Goal: Task Accomplishment & Management: Complete application form

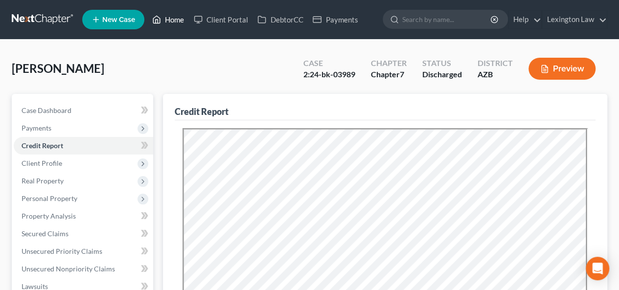
click at [176, 18] on link "Home" at bounding box center [168, 20] width 42 height 18
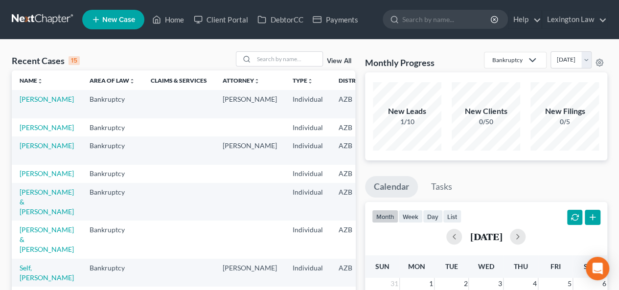
click at [28, 131] on td "[PERSON_NAME]" at bounding box center [47, 127] width 70 height 18
click at [42, 132] on td "[PERSON_NAME]" at bounding box center [47, 127] width 70 height 18
click at [33, 132] on link "[PERSON_NAME]" at bounding box center [47, 127] width 54 height 8
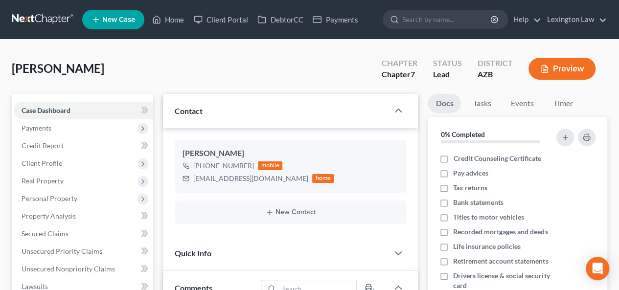
scroll to position [81, 0]
click at [65, 146] on link "Credit Report" at bounding box center [83, 146] width 139 height 18
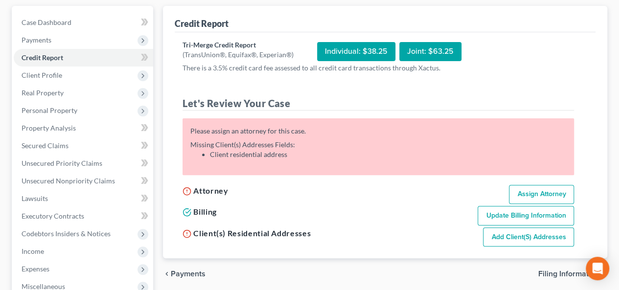
scroll to position [87, 0]
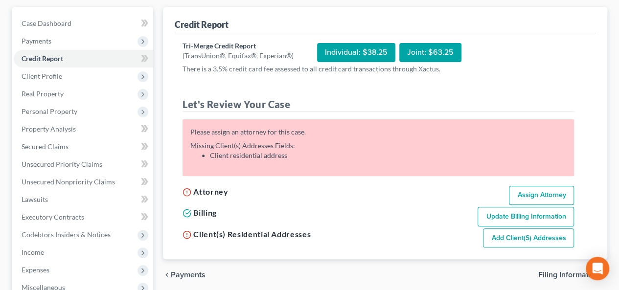
click at [516, 189] on link "Assign Attorney" at bounding box center [541, 196] width 65 height 20
select select "1"
select select "0"
select select "3"
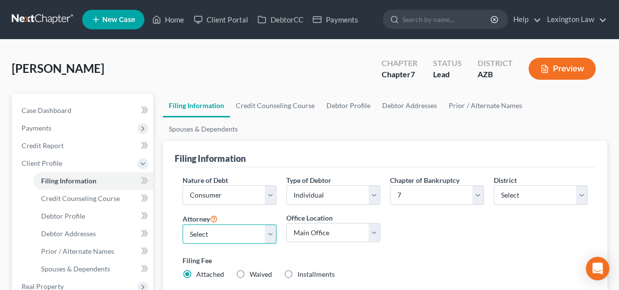
click at [248, 224] on select "Select [PERSON_NAME] - AZB [PERSON_NAME] - null" at bounding box center [229, 234] width 94 height 20
select select "0"
click at [182, 224] on select "Select [PERSON_NAME] - AZB [PERSON_NAME] - null" at bounding box center [229, 234] width 94 height 20
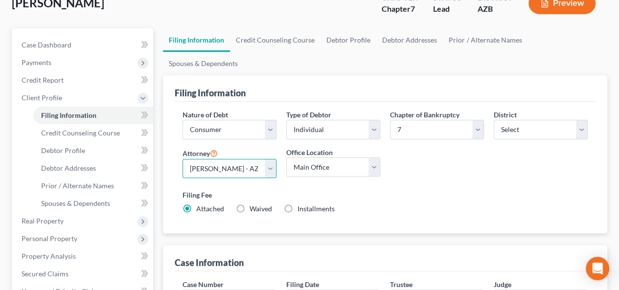
scroll to position [60, 0]
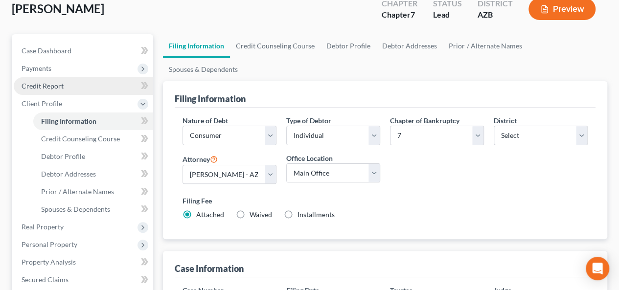
click at [69, 81] on link "Credit Report" at bounding box center [83, 86] width 139 height 18
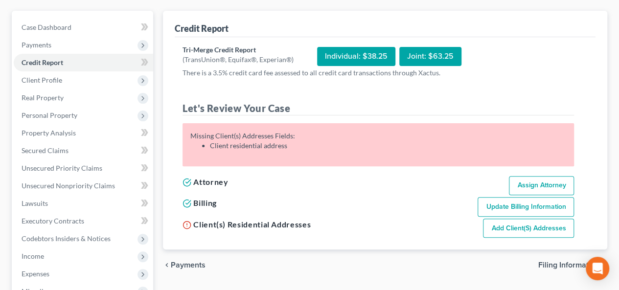
scroll to position [85, 0]
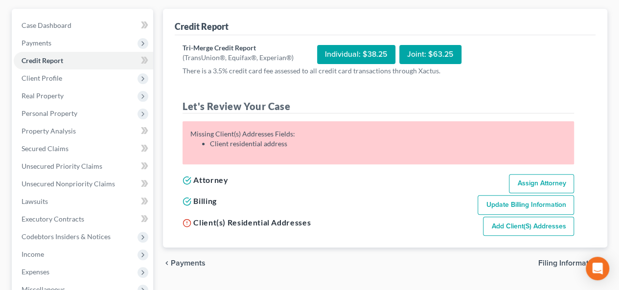
click at [497, 226] on link "Add Client(s) Addresses" at bounding box center [528, 227] width 91 height 20
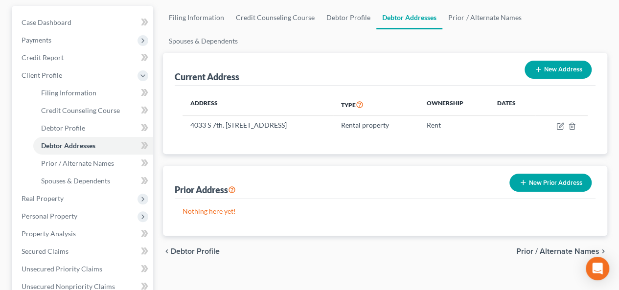
scroll to position [82, 0]
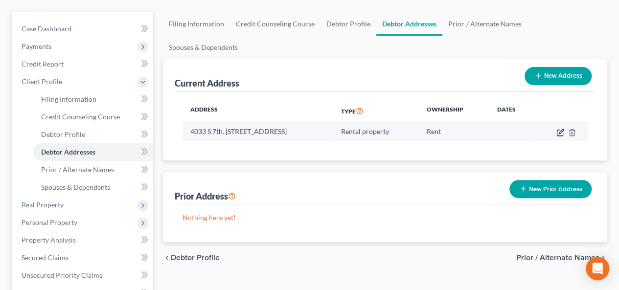
click at [561, 129] on icon "button" at bounding box center [560, 133] width 8 height 8
select select "3"
select select "7"
select select "2"
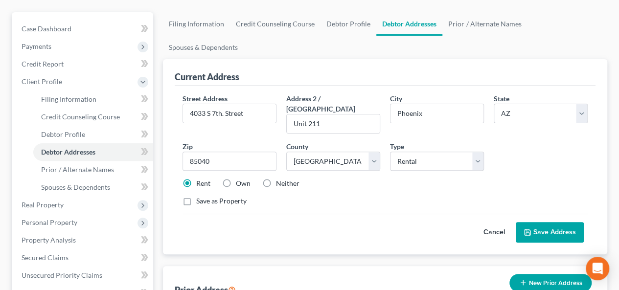
click at [541, 222] on button "Save Address" at bounding box center [549, 232] width 68 height 21
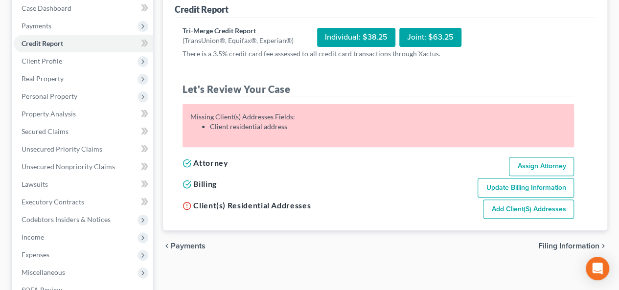
scroll to position [105, 0]
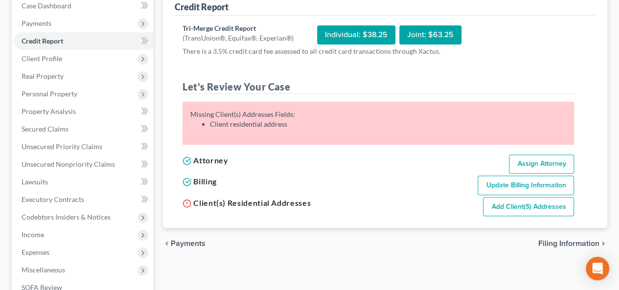
click at [506, 207] on link "Add Client(s) Addresses" at bounding box center [528, 207] width 91 height 20
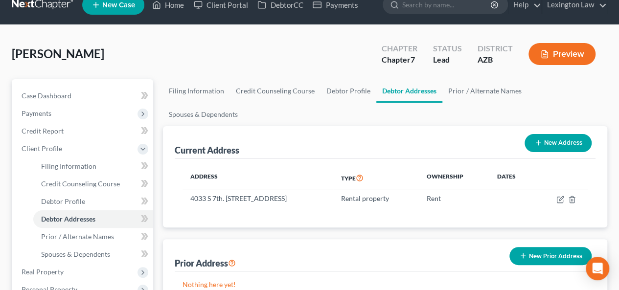
scroll to position [13, 0]
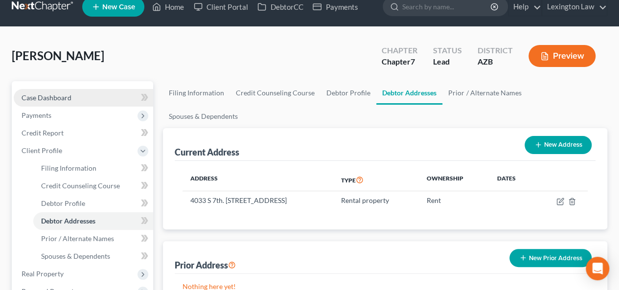
click at [91, 99] on link "Case Dashboard" at bounding box center [83, 98] width 139 height 18
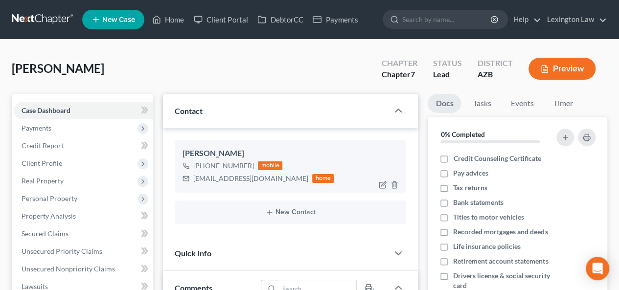
scroll to position [81, 0]
click at [382, 183] on icon "button" at bounding box center [383, 184] width 4 height 4
select select "0"
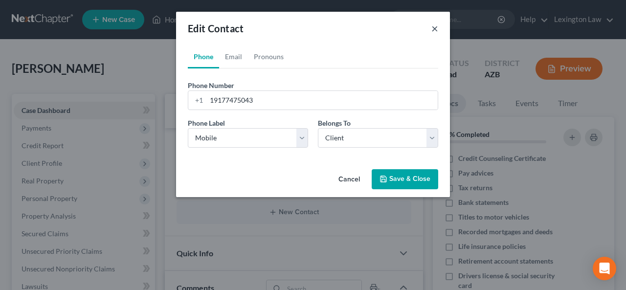
click at [433, 29] on button "×" at bounding box center [434, 28] width 7 height 12
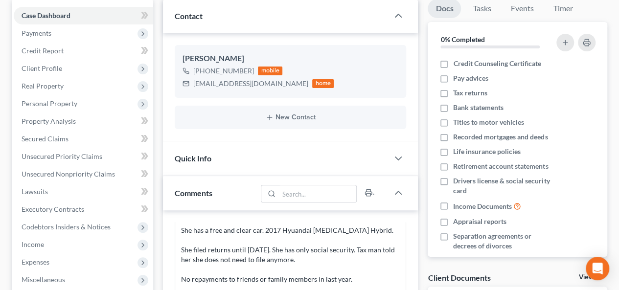
scroll to position [84, 0]
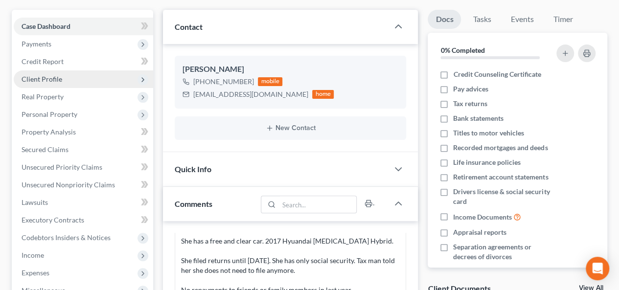
click at [81, 77] on span "Client Profile" at bounding box center [83, 79] width 139 height 18
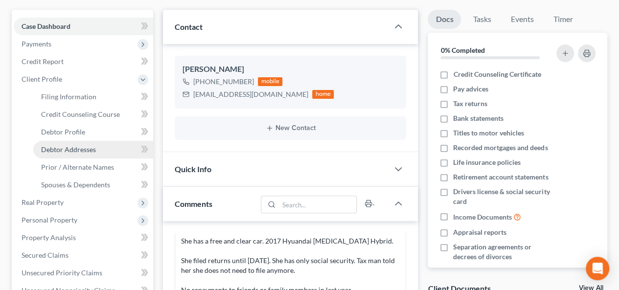
click at [85, 150] on span "Debtor Addresses" at bounding box center [68, 149] width 55 height 8
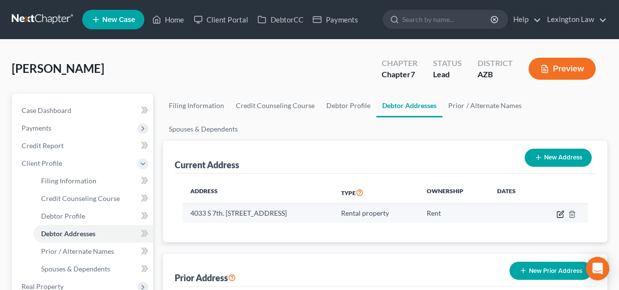
click at [558, 210] on icon "button" at bounding box center [560, 214] width 8 height 8
select select "3"
select select "7"
select select "2"
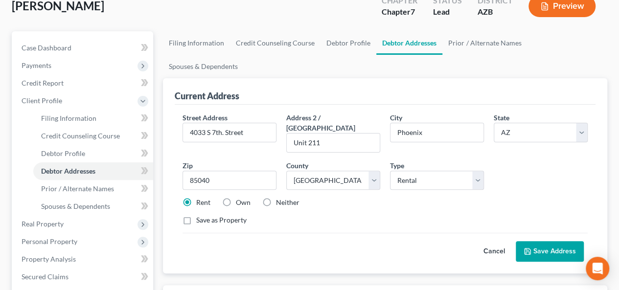
scroll to position [63, 0]
